Goal: Transaction & Acquisition: Purchase product/service

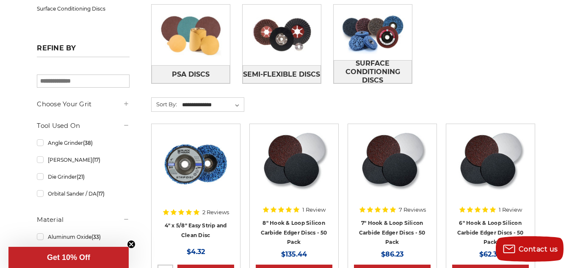
scroll to position [254, 0]
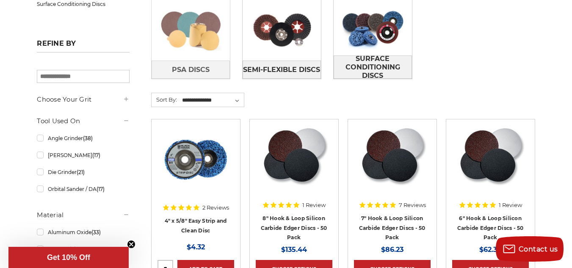
click at [200, 45] on img at bounding box center [191, 30] width 78 height 55
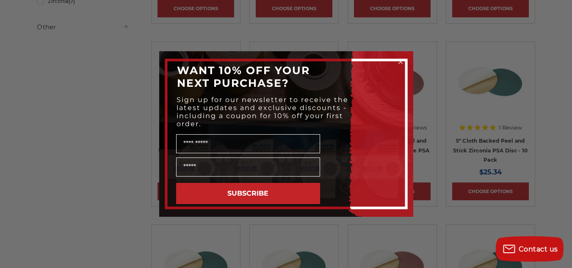
scroll to position [332, 0]
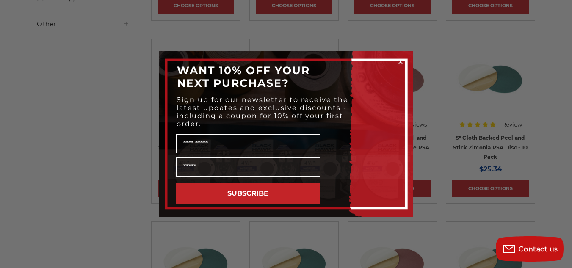
click at [400, 62] on icon "Close dialog" at bounding box center [400, 61] width 3 height 3
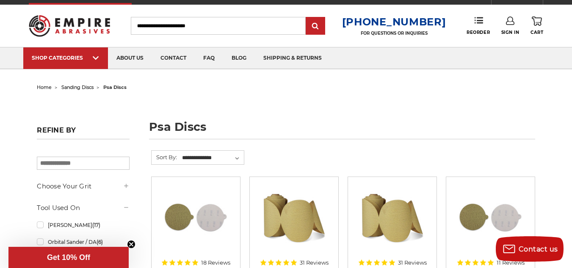
scroll to position [0, 0]
